Goal: Task Accomplishment & Management: Manage account settings

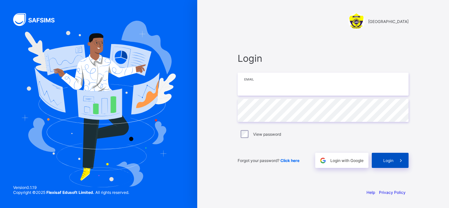
type input "**********"
click at [390, 162] on span "Login" at bounding box center [388, 160] width 10 height 5
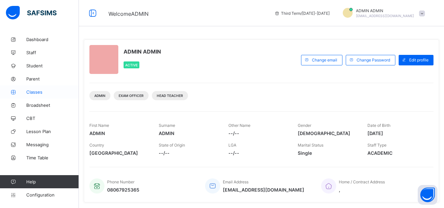
click at [43, 92] on span "Classes" at bounding box center [52, 91] width 53 height 5
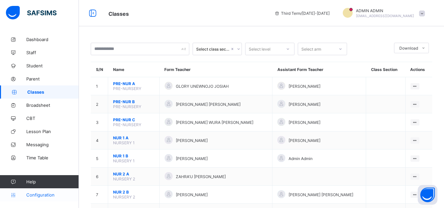
click at [40, 193] on span "Configuration" at bounding box center [52, 194] width 52 height 5
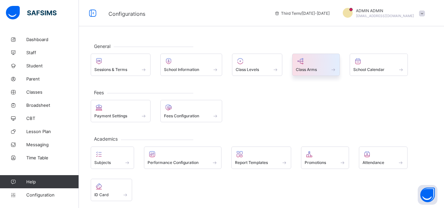
click at [333, 67] on span at bounding box center [333, 70] width 7 height 6
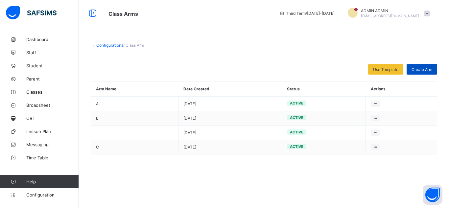
click at [424, 71] on span "Create Arm" at bounding box center [422, 69] width 21 height 5
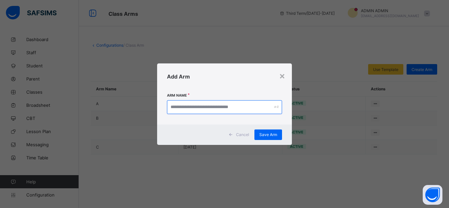
click at [252, 106] on input "text" at bounding box center [224, 107] width 115 height 14
click at [283, 75] on div "×" at bounding box center [282, 75] width 6 height 11
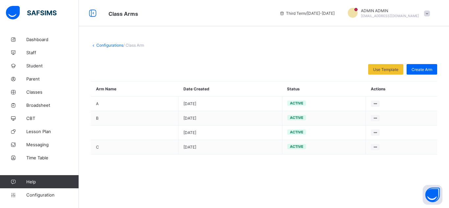
click at [98, 47] on link "Configurations" at bounding box center [109, 45] width 27 height 5
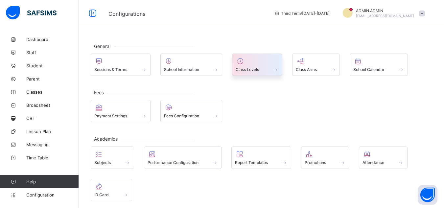
click at [258, 62] on div at bounding box center [257, 61] width 43 height 8
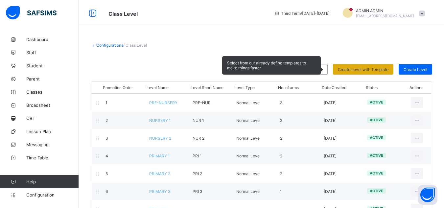
click at [370, 70] on span "Create Level with Template" at bounding box center [363, 69] width 51 height 5
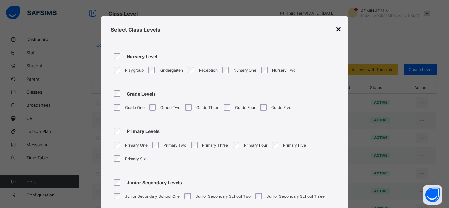
click at [338, 30] on div "×" at bounding box center [338, 28] width 6 height 11
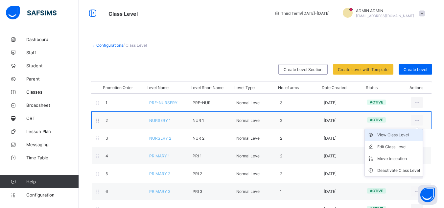
click at [391, 136] on div "View Class Level" at bounding box center [398, 135] width 43 height 7
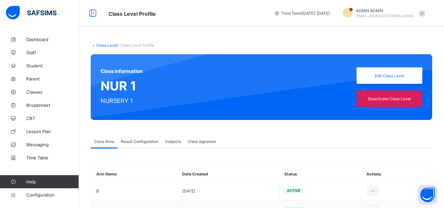
click at [103, 44] on link "Class Level" at bounding box center [106, 45] width 21 height 5
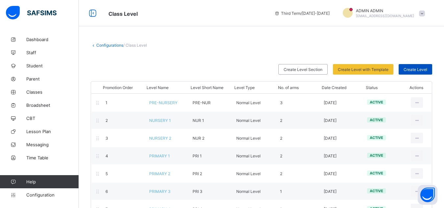
click at [419, 69] on span "Create Level" at bounding box center [416, 69] width 24 height 5
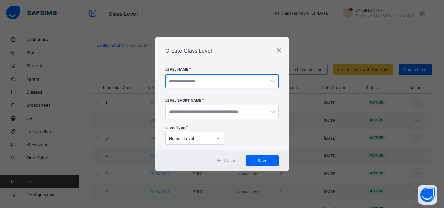
click at [210, 82] on input "text" at bounding box center [221, 81] width 113 height 14
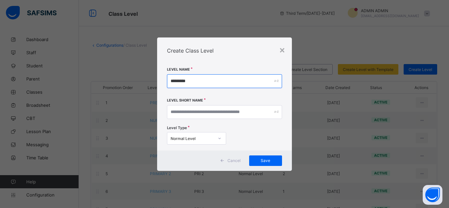
type input "*********"
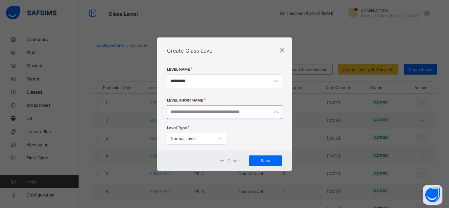
click at [233, 114] on input "text" at bounding box center [224, 112] width 115 height 14
type input "*******"
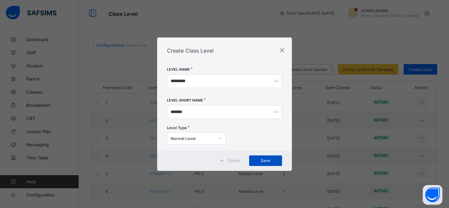
click at [266, 160] on span "Save" at bounding box center [265, 160] width 23 height 5
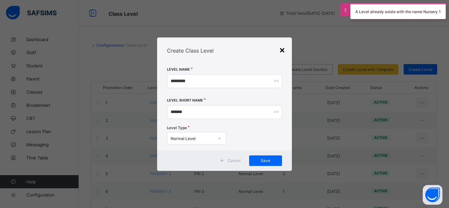
click at [282, 51] on div "×" at bounding box center [282, 49] width 6 height 11
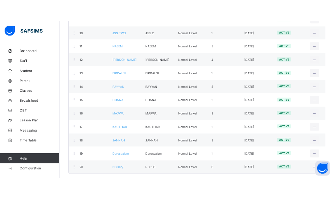
scroll to position [251, 0]
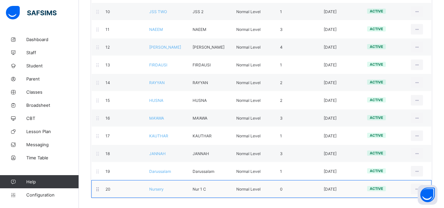
click at [383, 191] on span "active" at bounding box center [376, 188] width 13 height 5
click at [382, 190] on span "active" at bounding box center [376, 188] width 13 height 5
drag, startPoint x: 382, startPoint y: 190, endPoint x: 395, endPoint y: 188, distance: 12.9
click at [395, 188] on div "active" at bounding box center [384, 189] width 44 height 6
click at [383, 190] on span "active" at bounding box center [376, 188] width 13 height 5
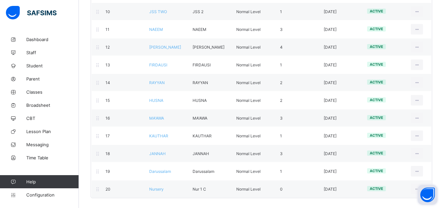
click at [419, 194] on button "Open asap" at bounding box center [428, 195] width 20 height 20
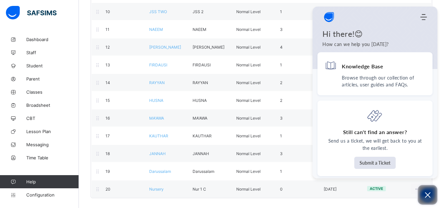
click at [419, 194] on button "Open asap" at bounding box center [428, 195] width 20 height 20
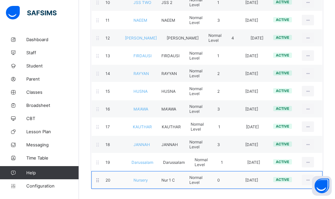
scroll to position [270, 0]
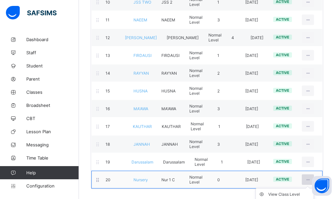
click at [310, 180] on icon at bounding box center [308, 179] width 6 height 5
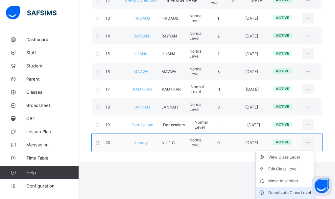
click at [296, 190] on div "Deactivate Class Level" at bounding box center [289, 192] width 43 height 7
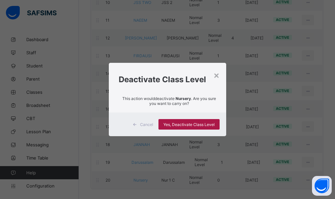
click at [205, 127] on span "Yes, Deactivate Class Level" at bounding box center [188, 124] width 51 height 5
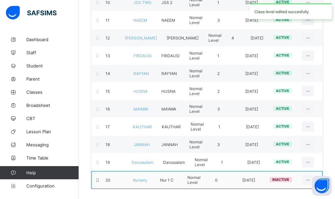
click at [287, 182] on div "inactive" at bounding box center [281, 180] width 32 height 6
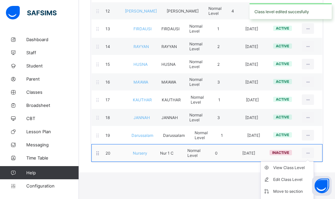
scroll to position [307, 0]
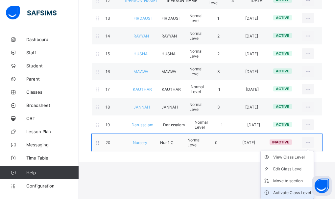
click at [293, 189] on li "Activate Class Level" at bounding box center [287, 193] width 53 height 12
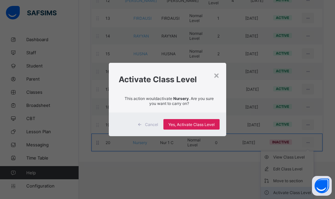
scroll to position [270, 0]
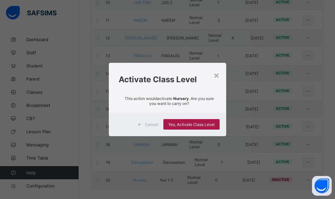
click at [200, 124] on span "Yes, Activate Class Level" at bounding box center [191, 124] width 46 height 5
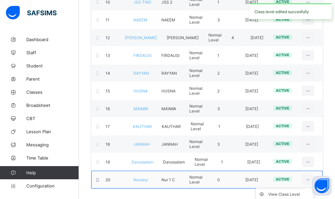
scroll to position [307, 0]
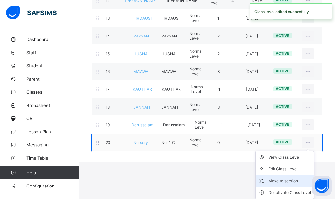
click at [289, 182] on div "Move to section" at bounding box center [289, 181] width 43 height 7
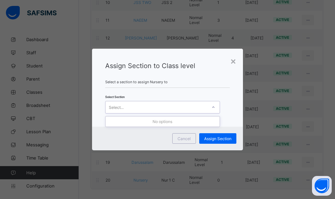
click at [174, 110] on div "Select..." at bounding box center [157, 107] width 102 height 9
click at [174, 109] on div "Select..." at bounding box center [157, 107] width 102 height 9
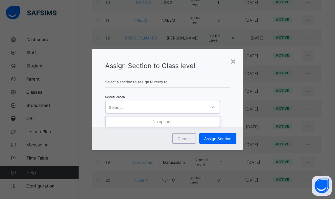
click at [175, 109] on div "Select..." at bounding box center [157, 107] width 102 height 9
click at [184, 138] on span "Cancel" at bounding box center [184, 138] width 13 height 5
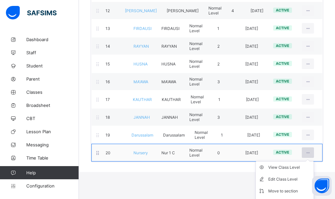
scroll to position [307, 0]
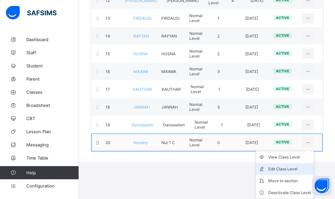
click at [298, 168] on div "Edit Class Level" at bounding box center [289, 169] width 43 height 7
type input "*******"
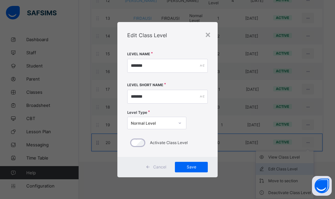
scroll to position [270, 0]
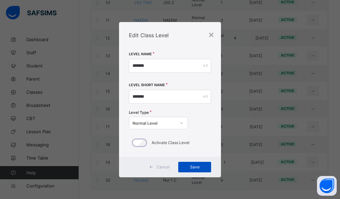
click at [196, 166] on span "Save" at bounding box center [194, 166] width 23 height 5
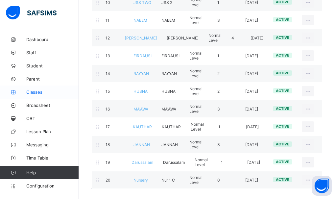
click at [33, 93] on span "Classes" at bounding box center [52, 91] width 53 height 5
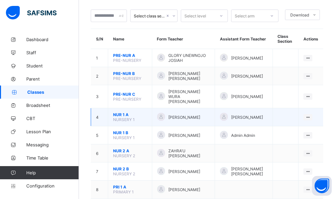
scroll to position [33, 0]
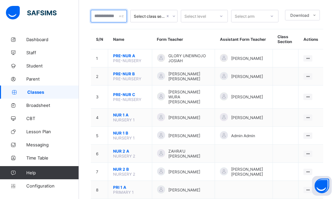
click at [109, 12] on input "text" at bounding box center [109, 16] width 36 height 12
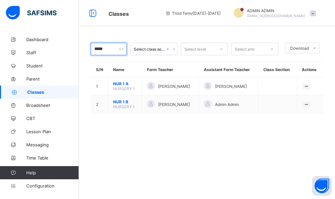
scroll to position [0, 0]
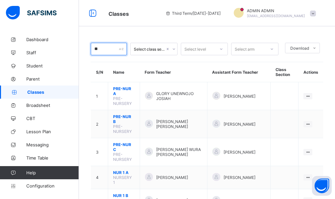
type input "*"
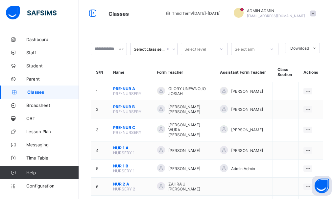
click at [143, 49] on div "Select class section" at bounding box center [150, 49] width 32 height 5
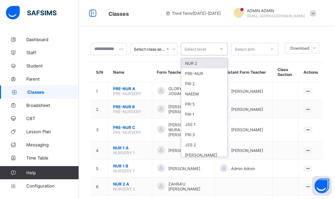
click at [199, 54] on div "Select level" at bounding box center [204, 49] width 47 height 12
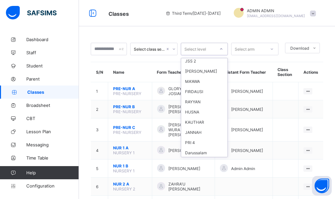
scroll to position [95, 0]
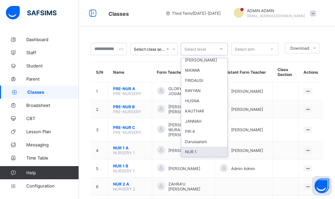
click at [197, 152] on div "NUR 1" at bounding box center [204, 152] width 47 height 10
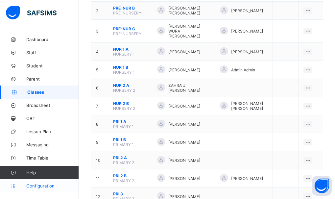
click at [38, 184] on span "Configuration" at bounding box center [52, 185] width 52 height 5
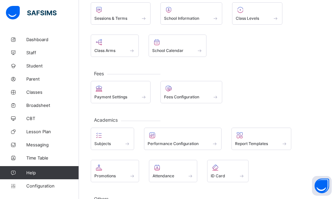
scroll to position [25, 0]
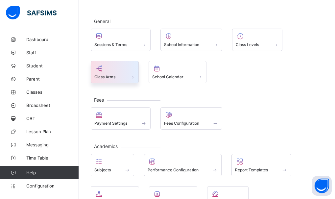
click at [129, 73] on span at bounding box center [114, 73] width 41 height 2
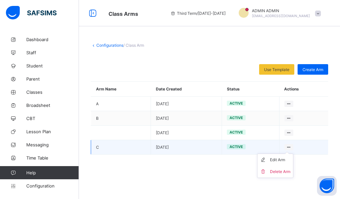
click at [279, 156] on ul "Edit Arm Delete Arm" at bounding box center [275, 166] width 36 height 24
click at [276, 158] on div "Edit Arm" at bounding box center [280, 160] width 20 height 7
type input "*"
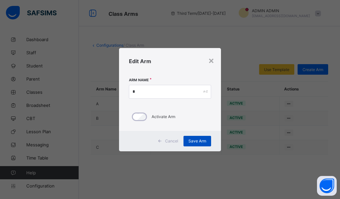
click at [194, 140] on span "Save Arm" at bounding box center [197, 140] width 18 height 5
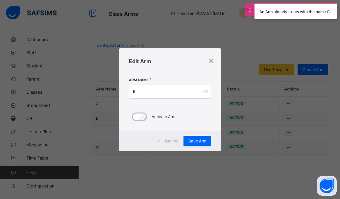
click at [229, 40] on div "× Edit Arm Arm Name * Activate Arm Cancel Save Arm" at bounding box center [170, 99] width 340 height 199
click at [212, 58] on div "×" at bounding box center [211, 60] width 6 height 11
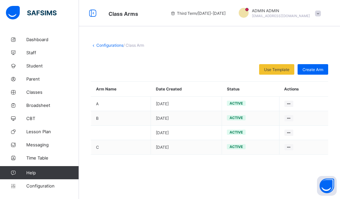
click at [112, 47] on link "Configurations" at bounding box center [109, 45] width 27 height 5
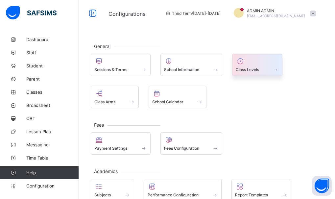
click at [253, 73] on div "Class Levels" at bounding box center [257, 65] width 50 height 22
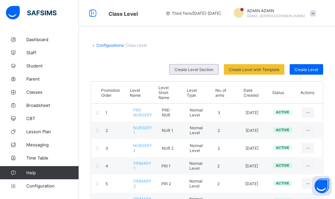
click at [205, 71] on span "Create Level Section" at bounding box center [194, 69] width 39 height 5
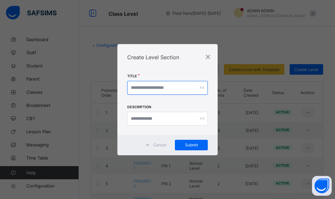
click at [187, 86] on input "text" at bounding box center [167, 88] width 81 height 14
click at [164, 85] on input "text" at bounding box center [167, 88] width 81 height 14
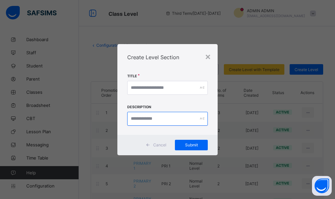
click at [158, 120] on input "text" at bounding box center [167, 119] width 81 height 14
click at [210, 54] on div "×" at bounding box center [208, 56] width 6 height 11
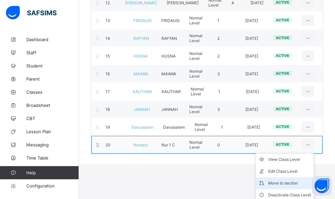
scroll to position [307, 0]
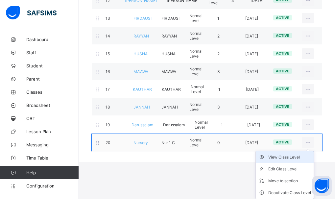
click at [267, 157] on icon at bounding box center [263, 157] width 10 height 7
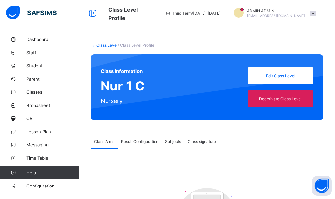
click at [134, 143] on span "Result Configuration" at bounding box center [139, 141] width 37 height 5
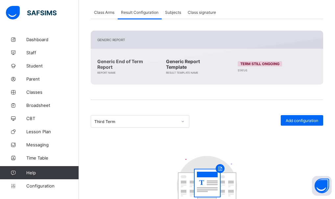
scroll to position [132, 0]
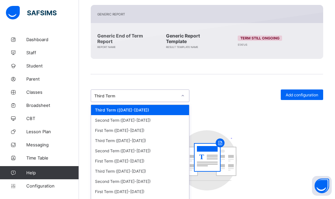
click at [182, 102] on div "option Third Term ([DATE]-[DATE]) focused, 1 of 19. 19 results available. Use U…" at bounding box center [140, 95] width 99 height 12
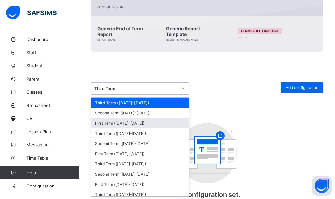
scroll to position [162, 0]
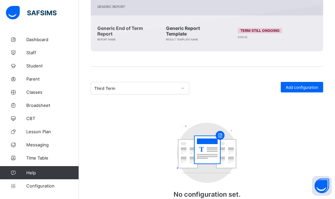
click at [115, 66] on div "Generic Report Generic End of Term Report Report Name Generic Report Template R…" at bounding box center [207, 104] width 232 height 214
click at [299, 88] on span "Add configuration" at bounding box center [302, 87] width 33 height 5
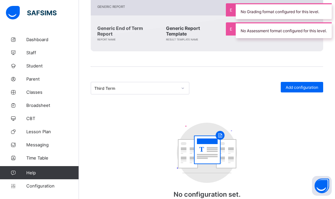
click at [183, 91] on div at bounding box center [182, 88] width 11 height 11
click at [241, 92] on div "Add configuration" at bounding box center [266, 88] width 115 height 12
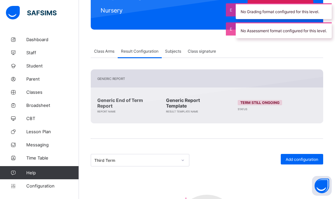
scroll to position [64, 0]
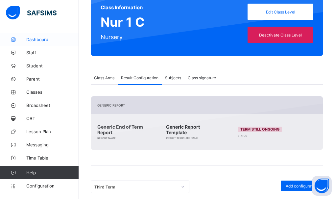
click at [43, 40] on span "Dashboard" at bounding box center [52, 39] width 53 height 5
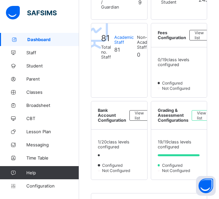
scroll to position [197, 0]
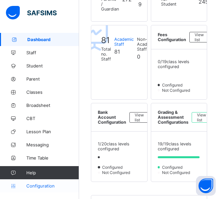
click at [35, 184] on span "Configuration" at bounding box center [52, 185] width 52 height 5
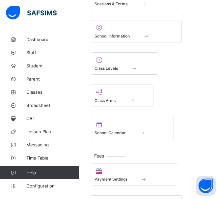
scroll to position [33, 0]
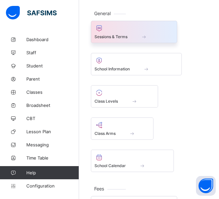
click at [135, 36] on div "Sessions & Terms" at bounding box center [133, 37] width 79 height 6
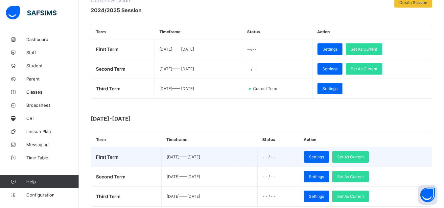
scroll to position [66, 0]
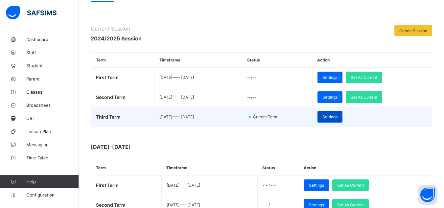
click at [338, 116] on span "Settings" at bounding box center [330, 116] width 15 height 5
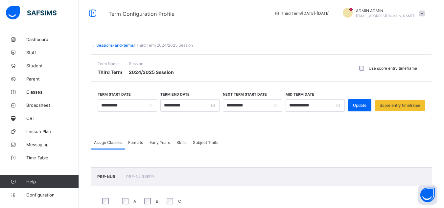
click at [110, 47] on link "Sessions-and-terms" at bounding box center [114, 45] width 37 height 5
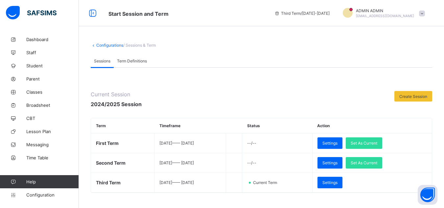
click at [142, 63] on span "Term Definitions" at bounding box center [132, 61] width 30 height 5
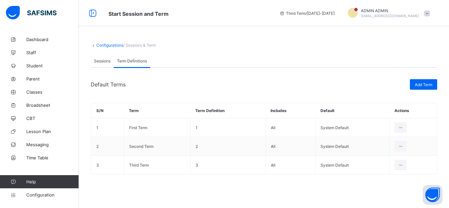
click at [104, 63] on span "Sessions" at bounding box center [102, 61] width 16 height 5
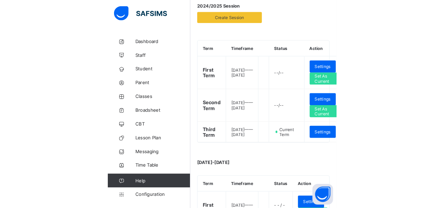
scroll to position [100, 0]
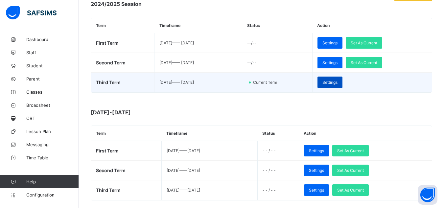
click at [338, 81] on span "Settings" at bounding box center [330, 82] width 15 height 5
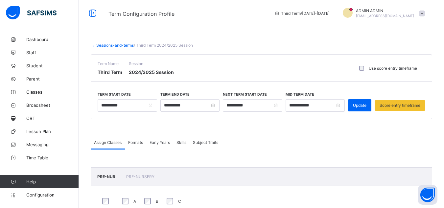
click at [101, 45] on link "Sessions-and-terms" at bounding box center [114, 45] width 37 height 5
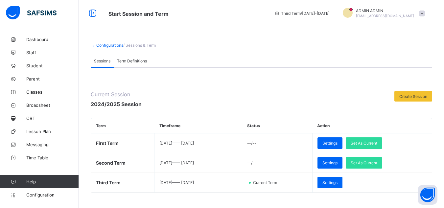
click at [133, 59] on span "Term Definitions" at bounding box center [132, 61] width 30 height 5
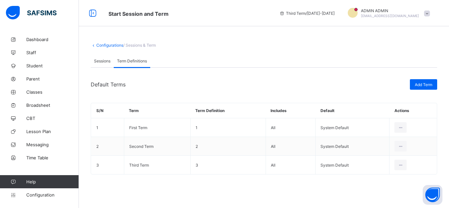
click at [108, 64] on div "Sessions" at bounding box center [102, 60] width 23 height 13
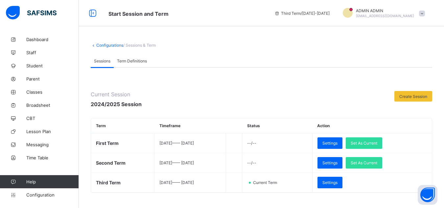
click at [142, 47] on span "/ Sessions & Term" at bounding box center [139, 45] width 33 height 5
drag, startPoint x: 144, startPoint y: 44, endPoint x: 121, endPoint y: 57, distance: 26.5
click at [142, 45] on span "/ Sessions & Term" at bounding box center [139, 45] width 33 height 5
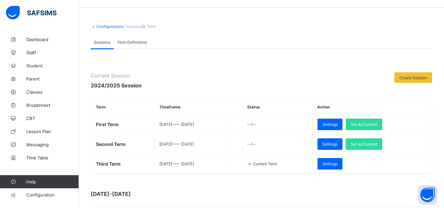
scroll to position [33, 0]
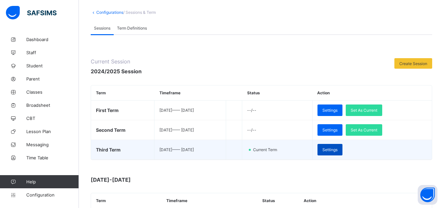
click at [338, 149] on span "Settings" at bounding box center [330, 149] width 15 height 5
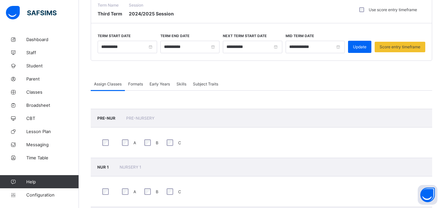
scroll to position [66, 0]
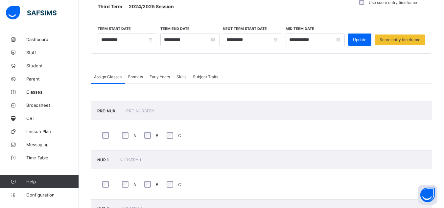
click at [137, 77] on span "Formats" at bounding box center [135, 76] width 15 height 5
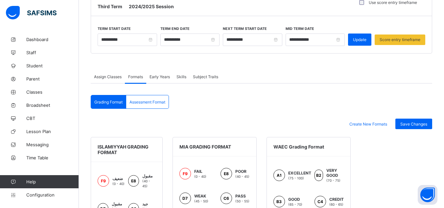
click at [156, 79] on span "Early Years" at bounding box center [160, 76] width 20 height 5
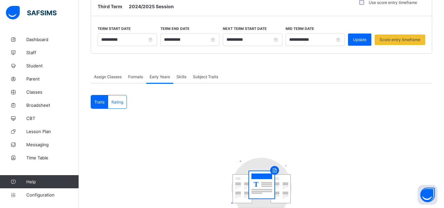
click at [181, 79] on span "Skills" at bounding box center [182, 76] width 10 height 5
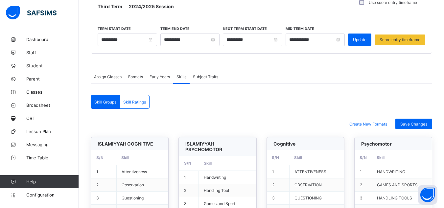
click at [208, 78] on span "Subject Traits" at bounding box center [205, 76] width 25 height 5
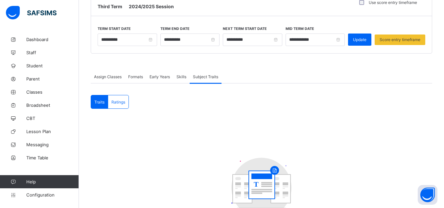
click at [113, 77] on span "Assign Classes" at bounding box center [108, 76] width 28 height 5
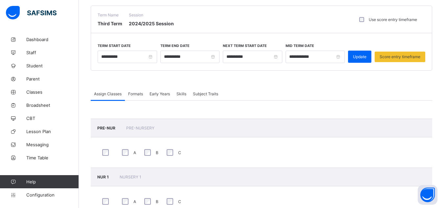
scroll to position [33, 0]
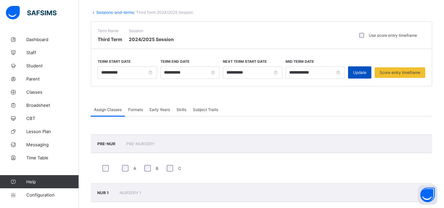
click at [363, 74] on span "Update" at bounding box center [359, 72] width 13 height 5
click at [101, 12] on link "Sessions-and-terms" at bounding box center [114, 12] width 37 height 5
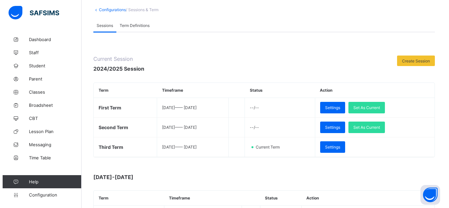
scroll to position [33, 0]
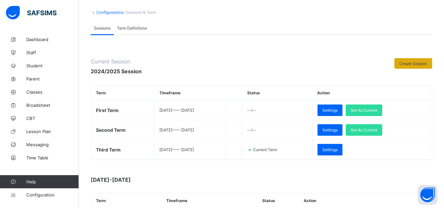
click at [425, 61] on span "Create Session" at bounding box center [413, 63] width 28 height 5
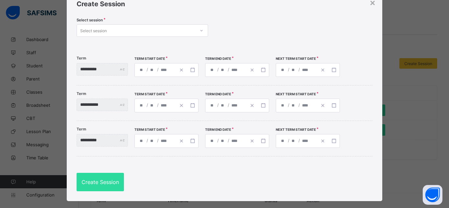
scroll to position [36, 0]
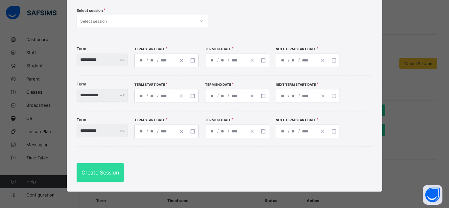
click at [316, 13] on div "Select session Select session" at bounding box center [225, 21] width 296 height 27
click at [162, 60] on div "/ /" at bounding box center [166, 61] width 64 height 14
click at [198, 35] on div "Select session Select session" at bounding box center [225, 21] width 296 height 27
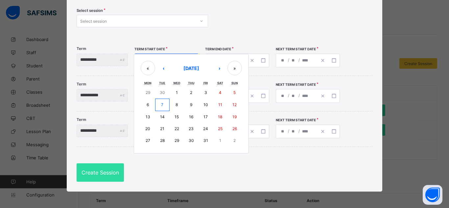
click at [177, 60] on div "/ / « ‹ [DATE] › » Mon Tue Wed Thu Fri Sat Sun 29 30 1 2 3 4 5 6 7 8 9 10 11 12…" at bounding box center [166, 61] width 64 height 14
click at [290, 26] on div "Select session Select session" at bounding box center [225, 21] width 296 height 27
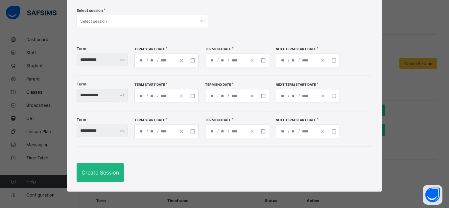
click at [114, 177] on div "Create Session" at bounding box center [100, 172] width 47 height 18
click at [201, 22] on icon at bounding box center [202, 20] width 2 height 1
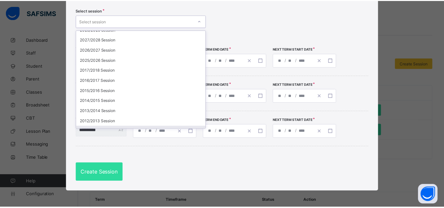
scroll to position [0, 0]
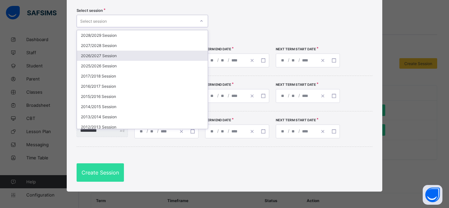
click at [167, 56] on div "2026/2027 Session" at bounding box center [142, 56] width 131 height 10
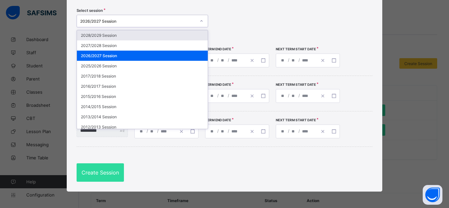
click at [198, 20] on div at bounding box center [201, 21] width 11 height 11
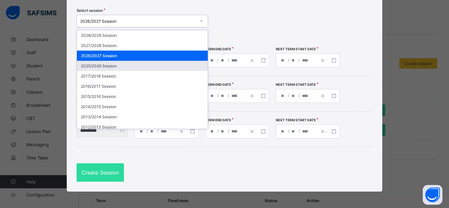
click at [131, 64] on div "2025/2026 Session" at bounding box center [142, 66] width 131 height 10
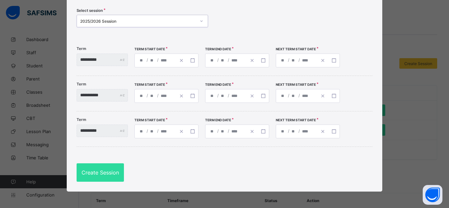
click at [151, 60] on div "/ / « ‹ [DATE] › » Mon Tue Wed Thu Fri Sat Sun 29 30 1 2 3 4 5 6 7 8 9 10 11 12…" at bounding box center [166, 61] width 64 height 14
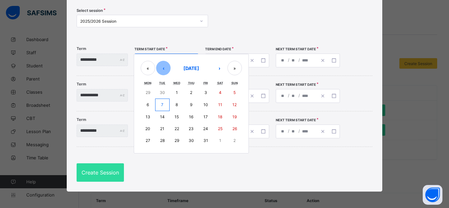
click at [171, 70] on button "‹" at bounding box center [163, 68] width 14 height 14
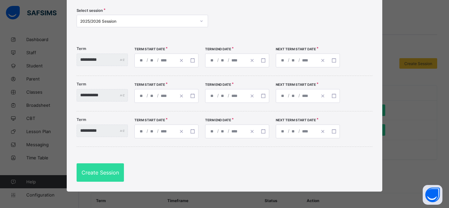
click at [257, 18] on div "Select session 2025/2026 Session" at bounding box center [225, 21] width 296 height 27
click at [166, 61] on div "/ /" at bounding box center [155, 60] width 41 height 13
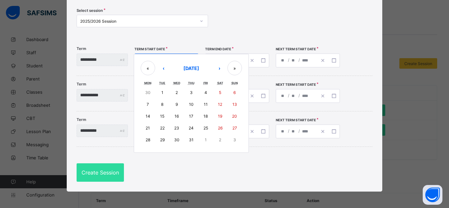
click at [190, 43] on div "**********" at bounding box center [225, 57] width 296 height 35
click at [174, 63] on div "/ / « ‹ [DATE] › » Mon Tue Wed Thu Fri Sat Sun 30 1 2 3 4 5 6 7 8 9 10 11 12 13…" at bounding box center [166, 61] width 64 height 14
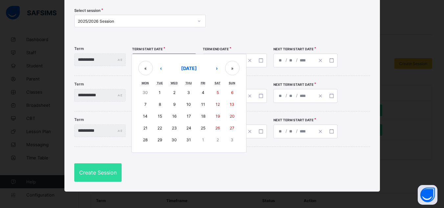
click at [233, 38] on div "**********" at bounding box center [222, 86] width 316 height 211
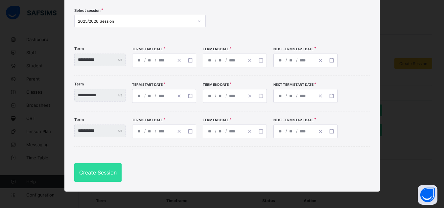
click at [230, 37] on div "**********" at bounding box center [222, 86] width 316 height 211
click at [148, 60] on div "/ / « ‹ [DATE] › » Mon Tue Wed Thu Fri Sat Sun 30 1 2 3 4 5 6 7 8 9 10 11 12 13…" at bounding box center [164, 61] width 64 height 14
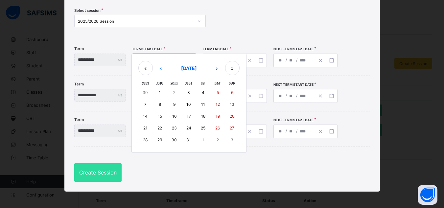
click at [196, 38] on div "**********" at bounding box center [222, 86] width 316 height 211
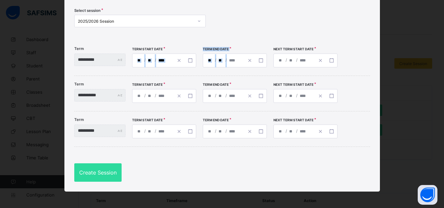
click at [242, 74] on div "**********" at bounding box center [222, 57] width 296 height 35
click at [252, 25] on div "Select session 2025/2026 Session" at bounding box center [222, 21] width 296 height 27
click at [222, 9] on div "Select session 2025/2026 Session" at bounding box center [222, 21] width 296 height 27
click at [248, 4] on div "**********" at bounding box center [222, 86] width 316 height 211
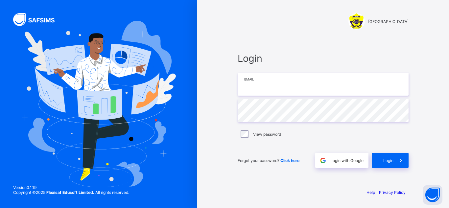
type input "**********"
